Goal: Information Seeking & Learning: Learn about a topic

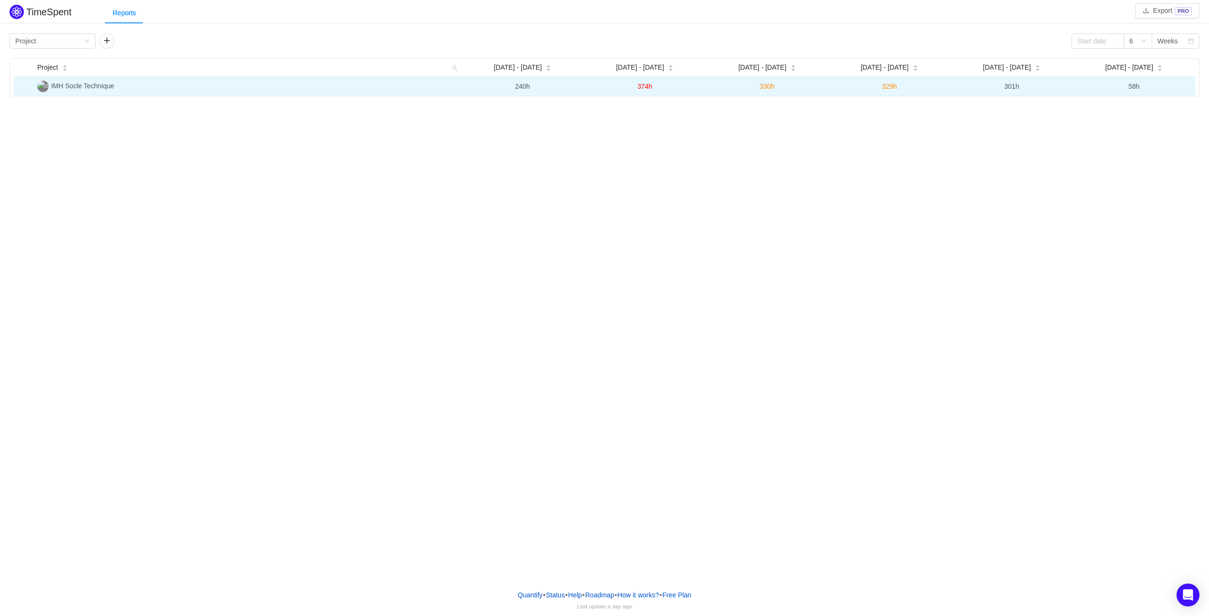
click at [100, 85] on span "IMH Socle Technique" at bounding box center [82, 86] width 63 height 8
click at [100, 87] on span "IMH Socle Technique" at bounding box center [82, 86] width 63 height 8
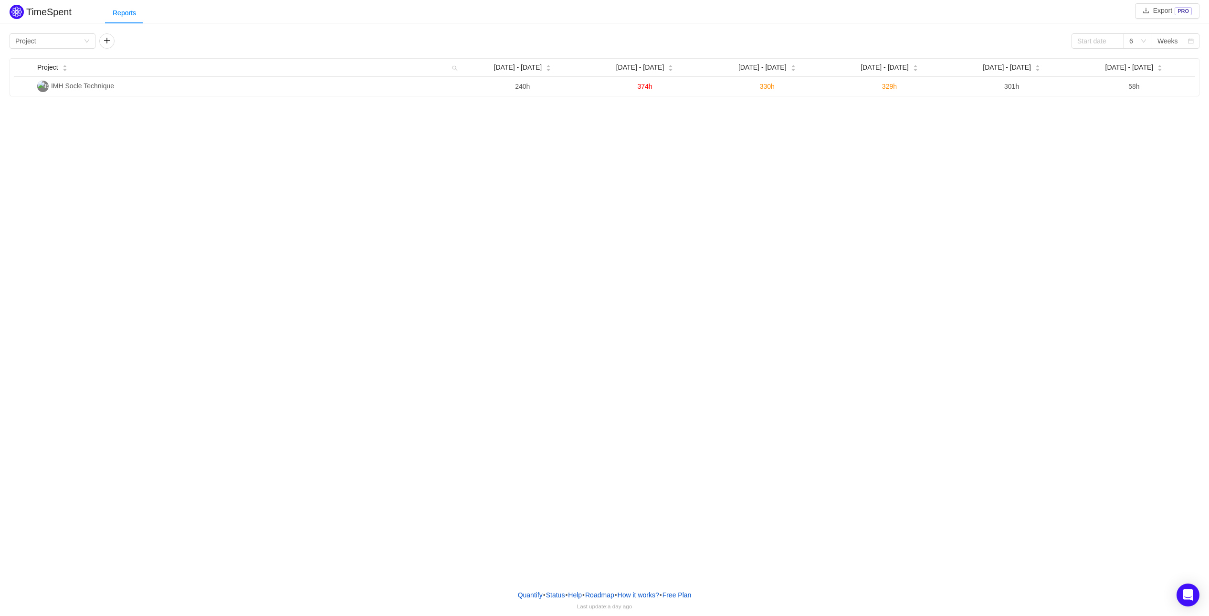
drag, startPoint x: 100, startPoint y: 87, endPoint x: 727, endPoint y: 215, distance: 639.9
click at [100, 88] on span "IMH Socle Technique" at bounding box center [82, 86] width 63 height 8
drag, startPoint x: 201, startPoint y: 150, endPoint x: 163, endPoint y: 136, distance: 39.9
click at [201, 150] on div "TimeSpent Export PRO Reports Group by Project 6 Weeks Project Sep [DATE] - [DAT…" at bounding box center [604, 291] width 1209 height 582
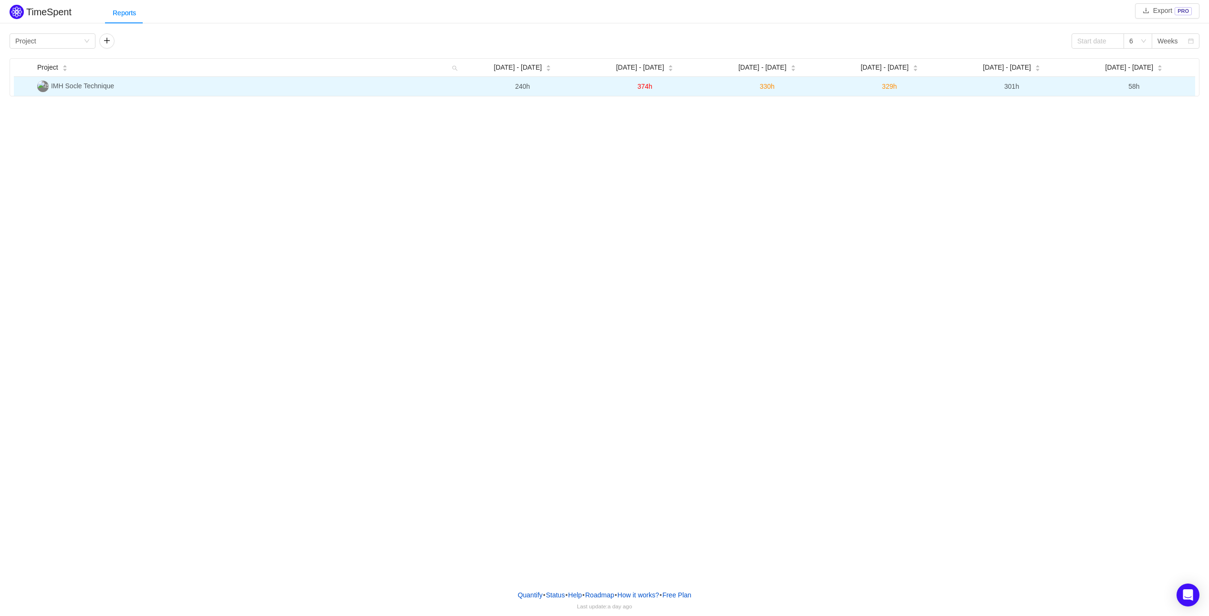
click at [518, 89] on span "240h" at bounding box center [522, 87] width 15 height 8
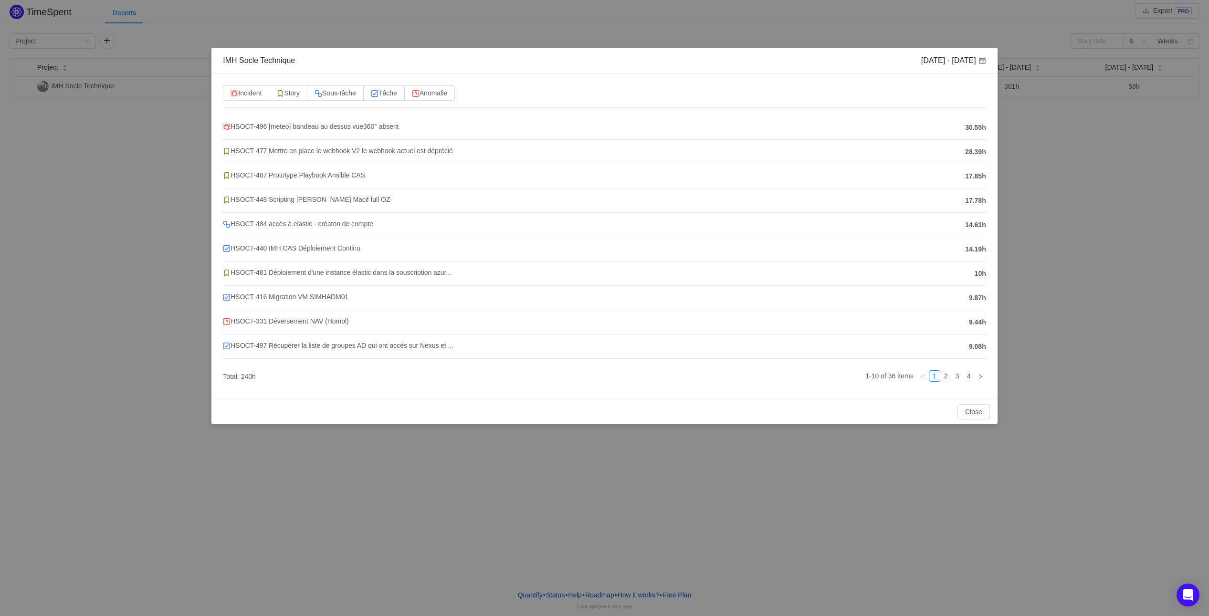
click at [108, 181] on div "IMH Socle Technique [DATE] - [DATE] Incident Story Sous-tâche Tâche Anomalie HS…" at bounding box center [604, 308] width 1209 height 616
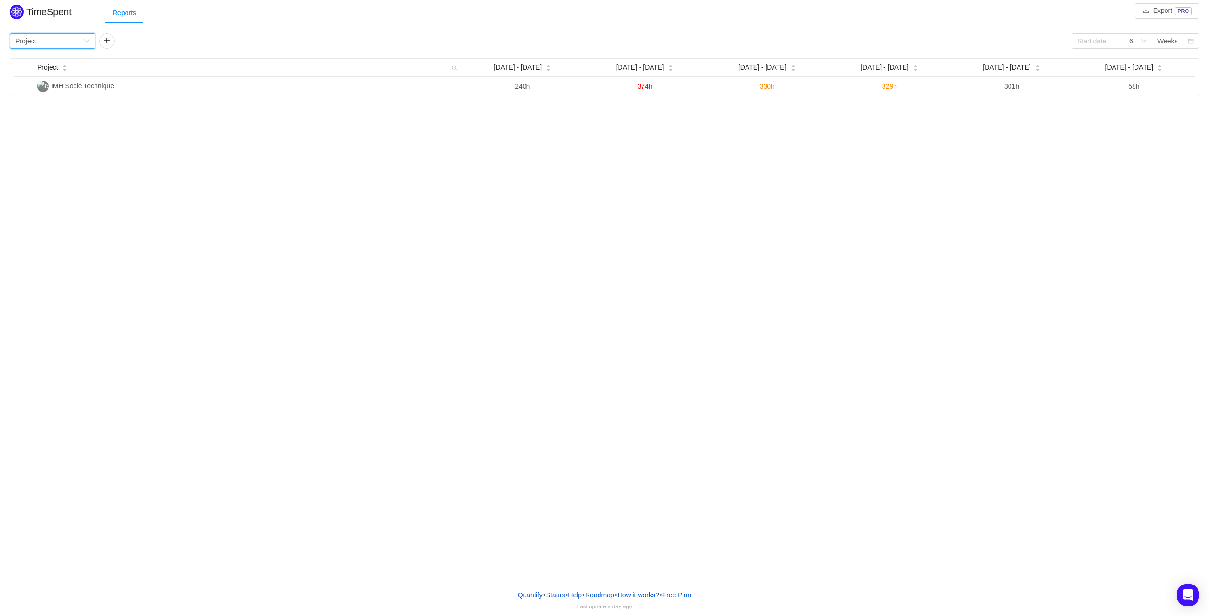
click at [72, 47] on div "Group by Project" at bounding box center [49, 41] width 68 height 14
click at [60, 104] on li "Epic" at bounding box center [52, 105] width 86 height 15
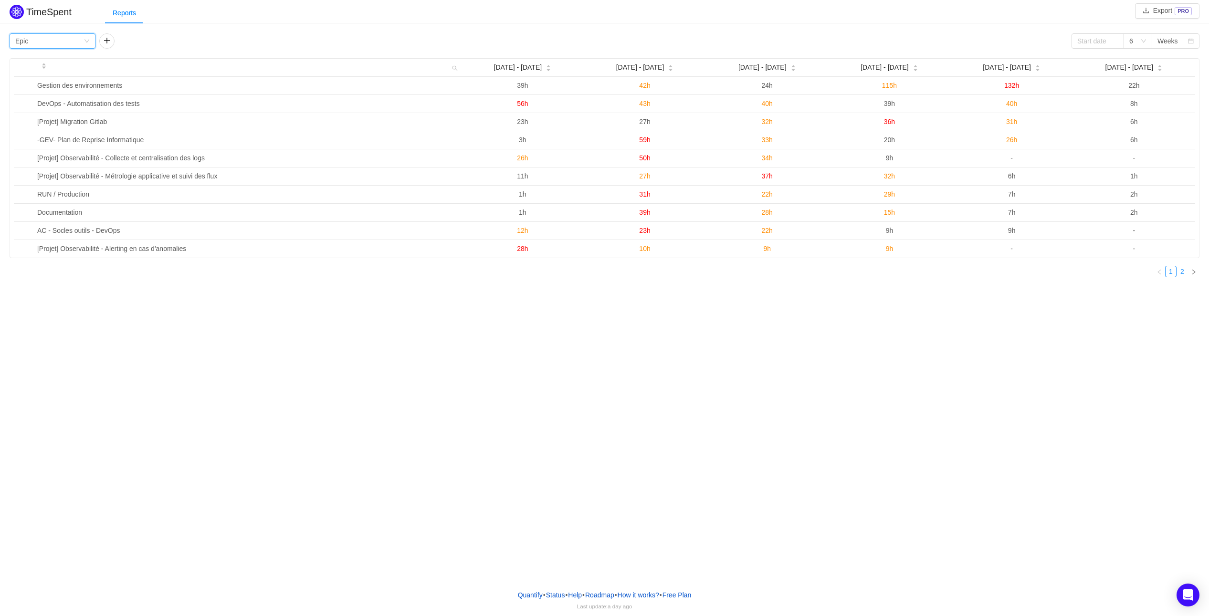
click at [1179, 273] on link "2" at bounding box center [1182, 271] width 11 height 11
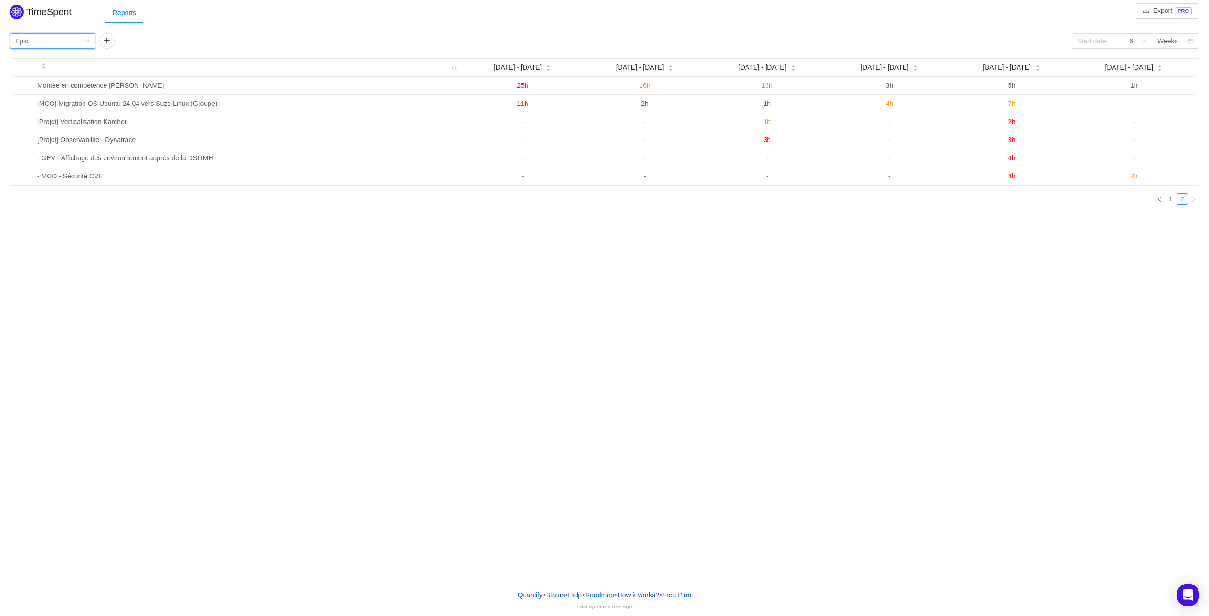
click at [78, 41] on div "Group by Epic" at bounding box center [49, 41] width 68 height 14
click at [42, 118] on li "Person" at bounding box center [52, 120] width 86 height 15
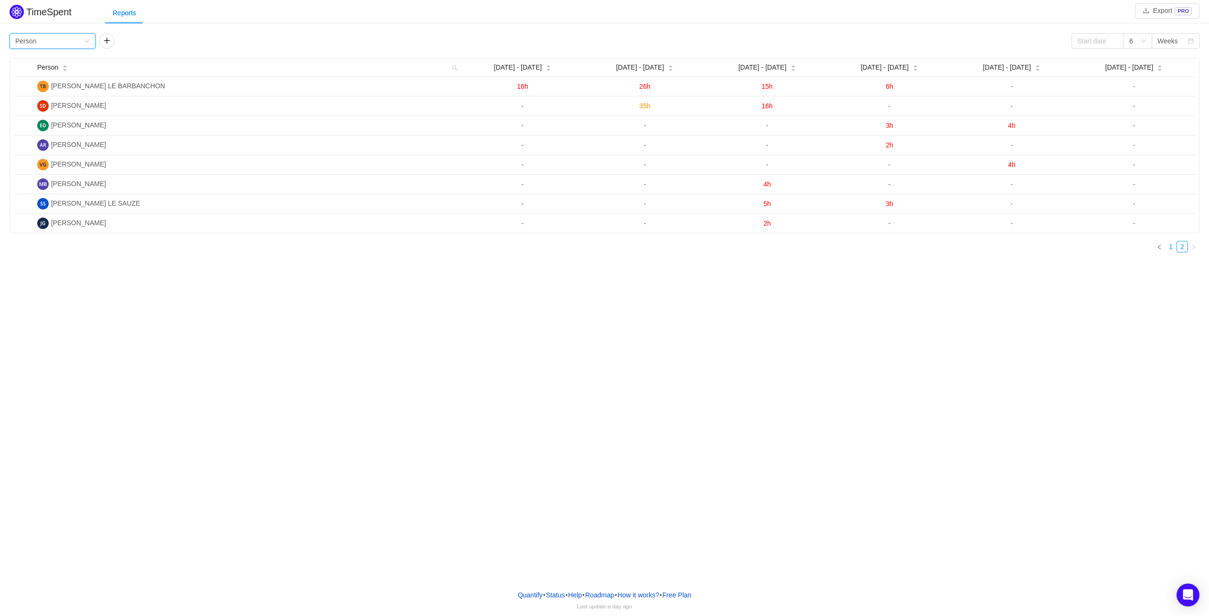
click at [1172, 248] on link "1" at bounding box center [1171, 247] width 11 height 11
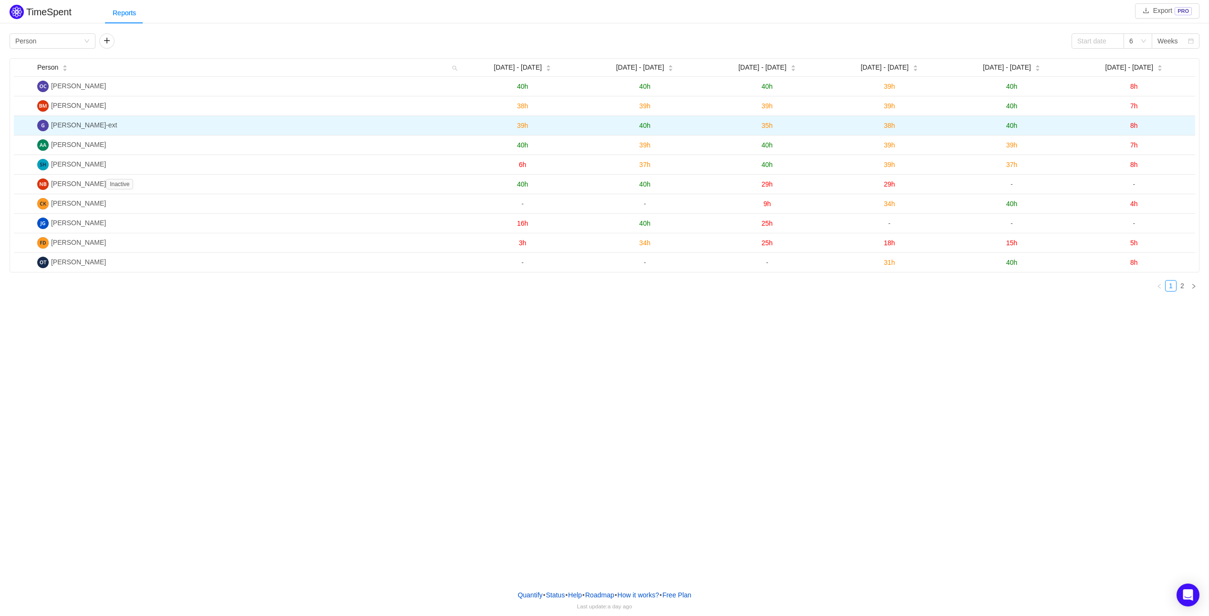
click at [1132, 125] on span "8h" at bounding box center [1135, 126] width 8 height 8
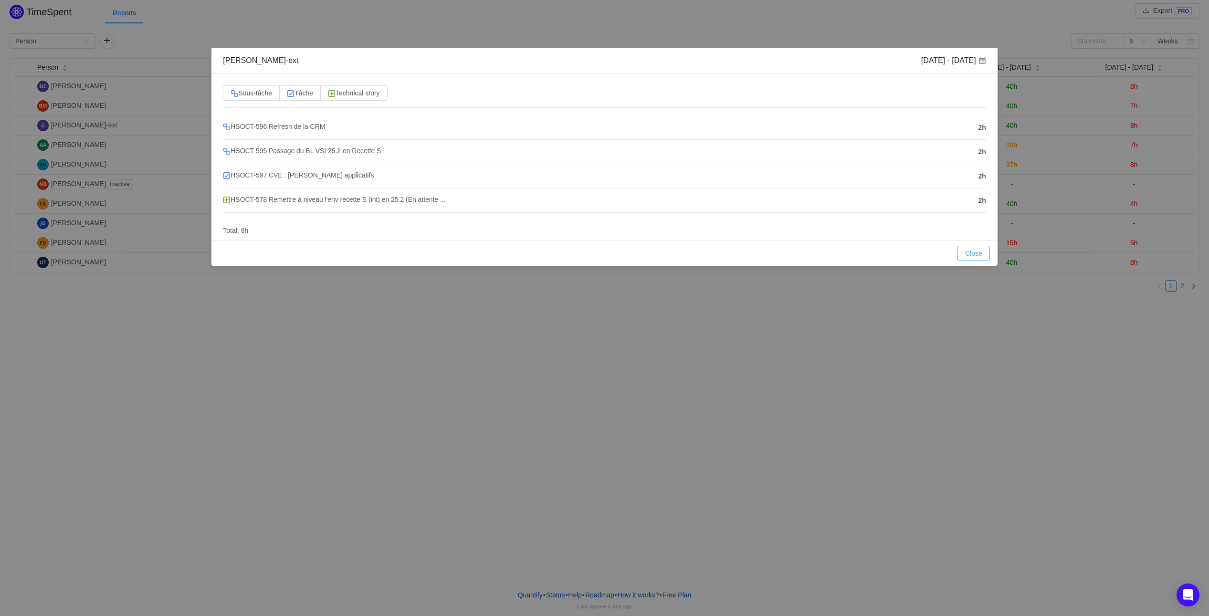
click at [974, 250] on button "Close" at bounding box center [974, 253] width 32 height 15
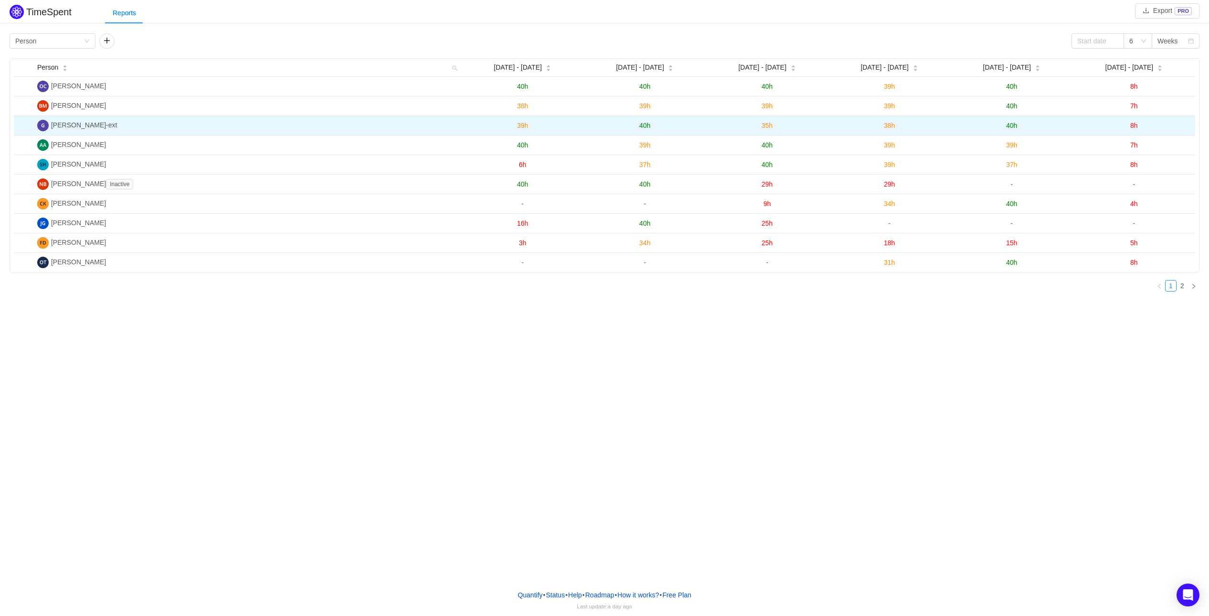
click at [1013, 124] on span "40h" at bounding box center [1011, 126] width 11 height 8
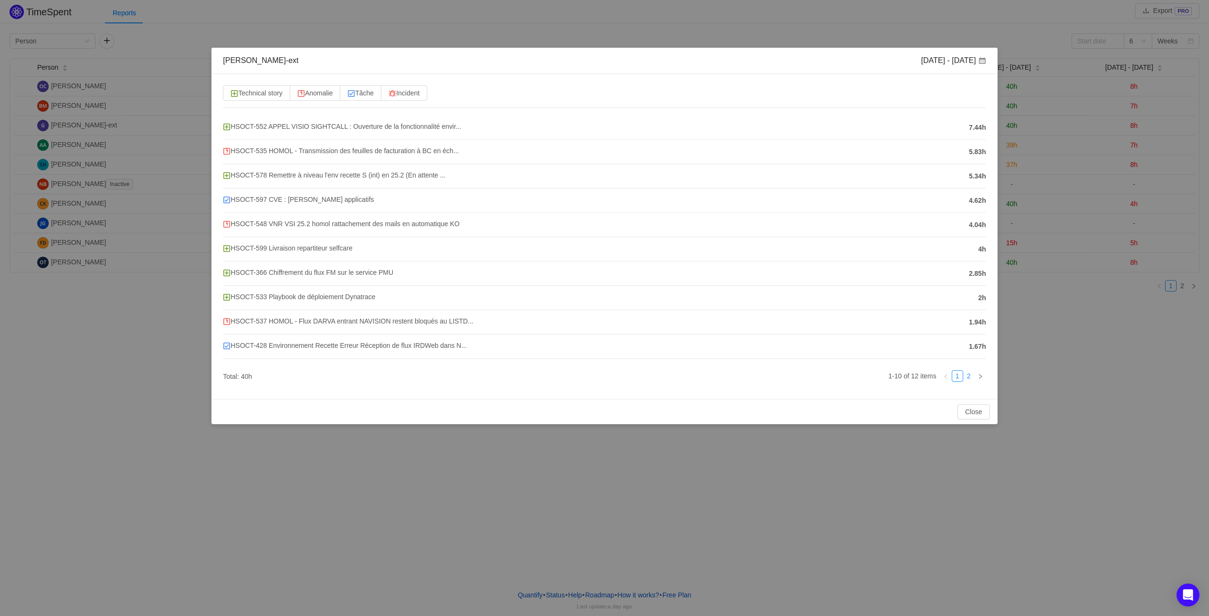
click at [964, 376] on link "2" at bounding box center [969, 376] width 11 height 11
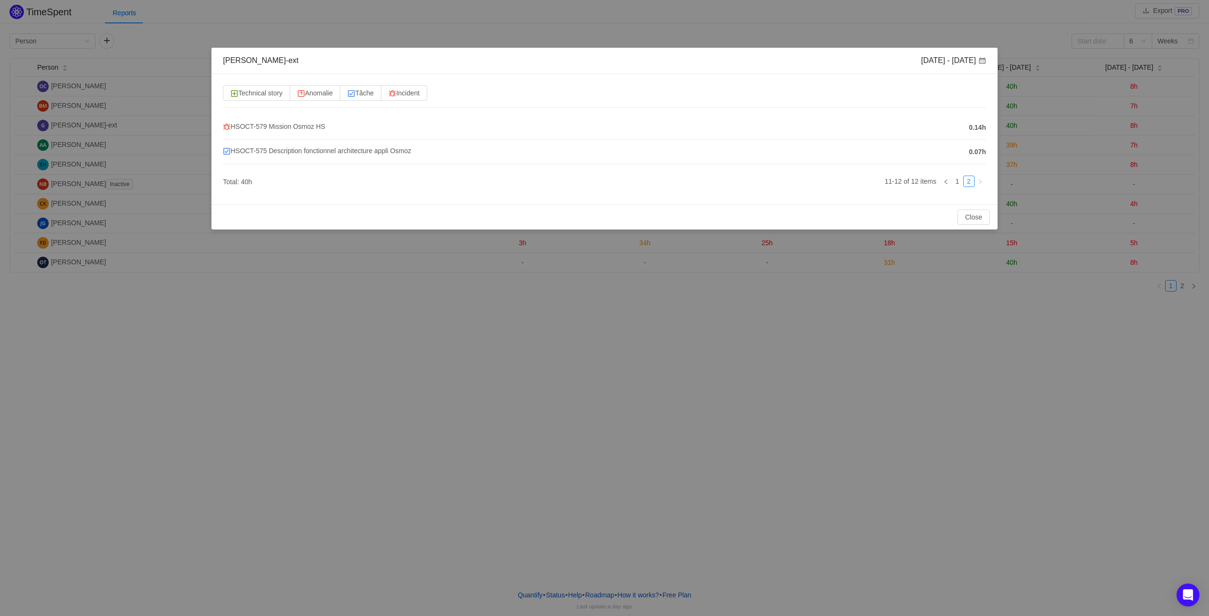
click at [394, 192] on ul "11-12 of 12 items 1 2" at bounding box center [604, 184] width 763 height 17
click at [394, 191] on ul "11-12 of 12 items 1 2" at bounding box center [604, 184] width 763 height 17
click at [967, 153] on div "HSOCT-575 Description fonctionnel architecture appli Osmoz" at bounding box center [596, 152] width 746 height 12
click at [956, 179] on link "1" at bounding box center [957, 181] width 11 height 11
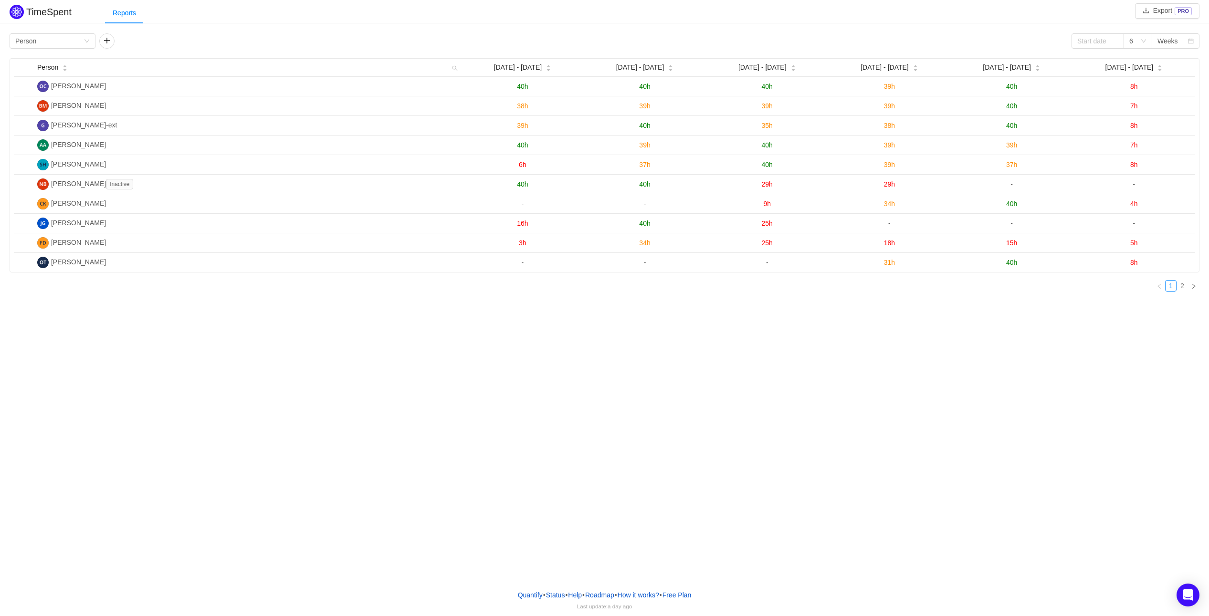
click at [1037, 417] on div "TimeSpent Export PRO Reports Group by Person 6 Weeks Person Sep [DATE] - [DATE]…" at bounding box center [604, 291] width 1209 height 582
click at [1047, 340] on div "TimeSpent Export PRO Reports Group by Person 6 Weeks Person Sep [DATE] - [DATE]…" at bounding box center [604, 291] width 1209 height 582
